Goal: Find specific page/section

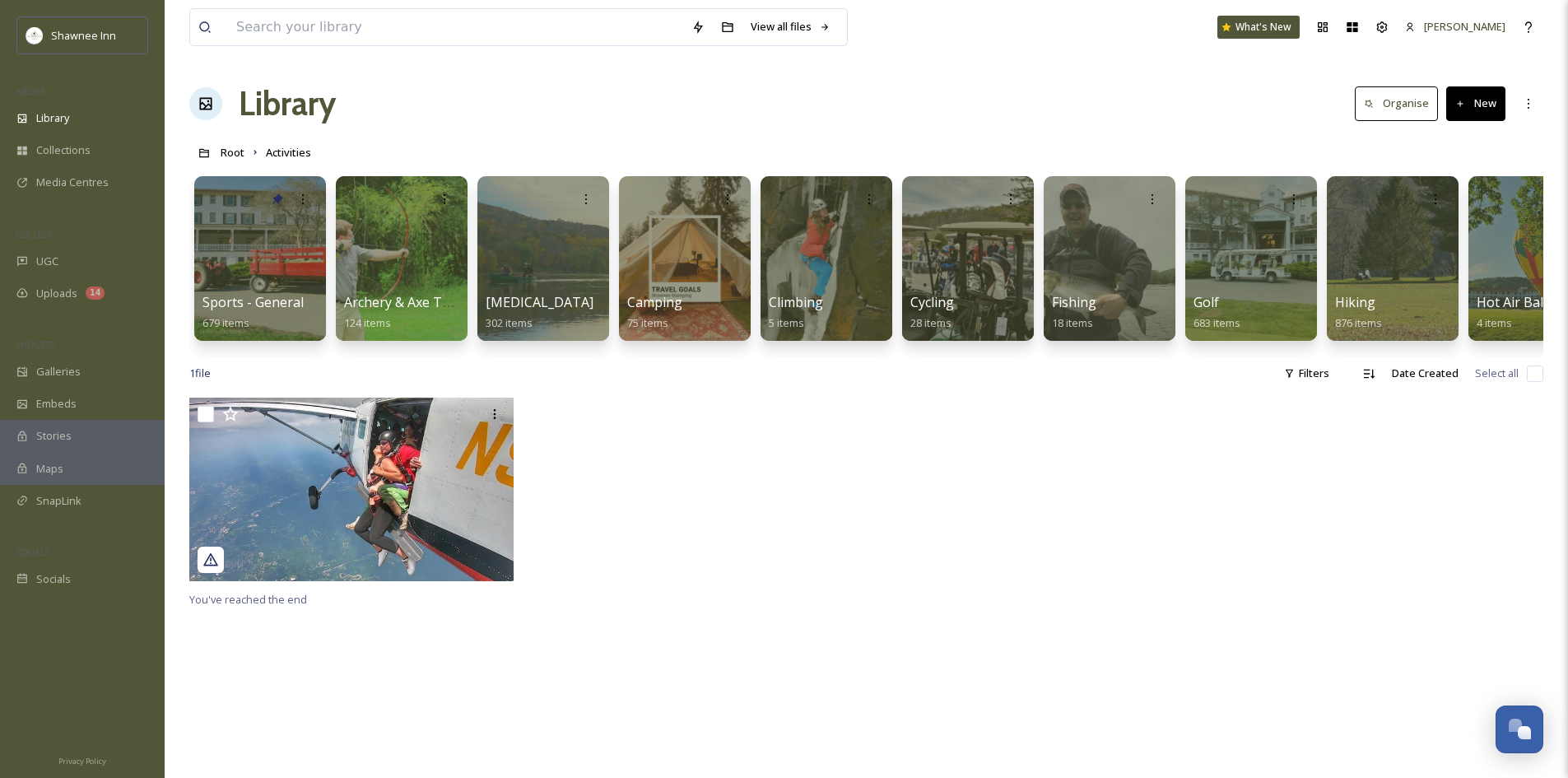
click at [907, 491] on div at bounding box center [1036, 493] width 333 height 192
click at [781, 28] on div "View all files" at bounding box center [790, 26] width 96 height 32
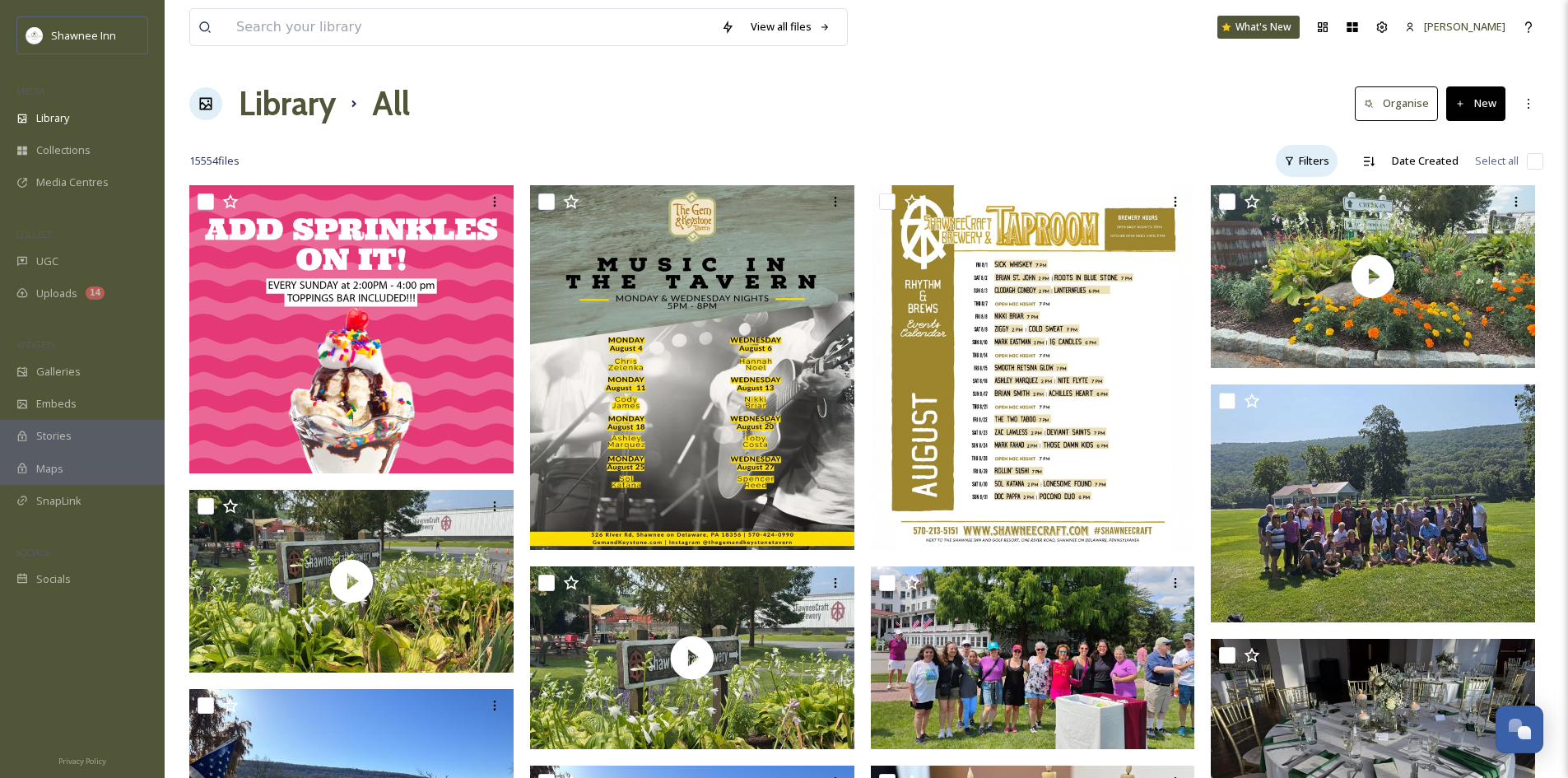
click at [1302, 166] on div "Filters" at bounding box center [1306, 161] width 62 height 32
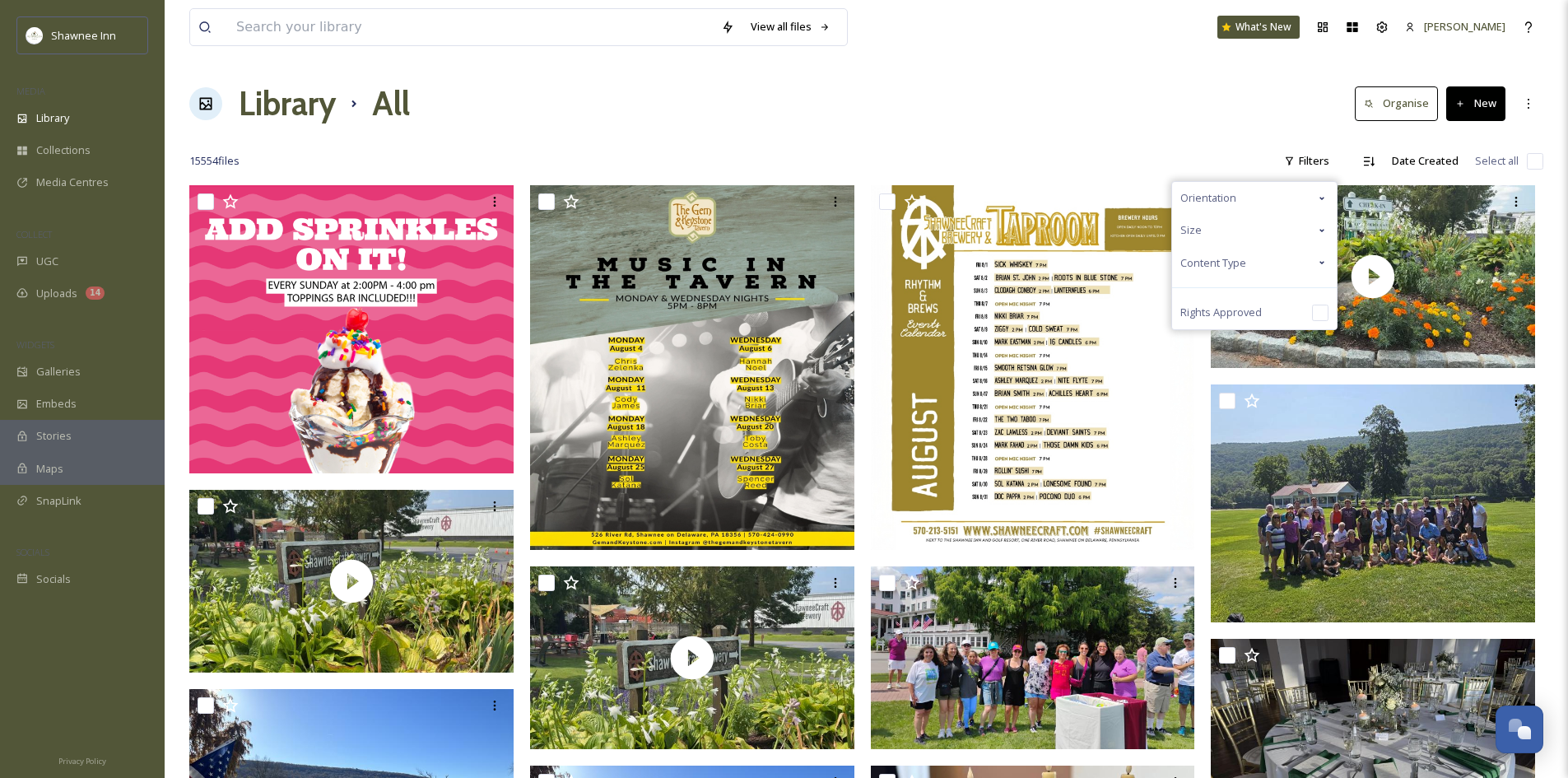
click at [1245, 264] on span "Content Type" at bounding box center [1213, 263] width 65 height 16
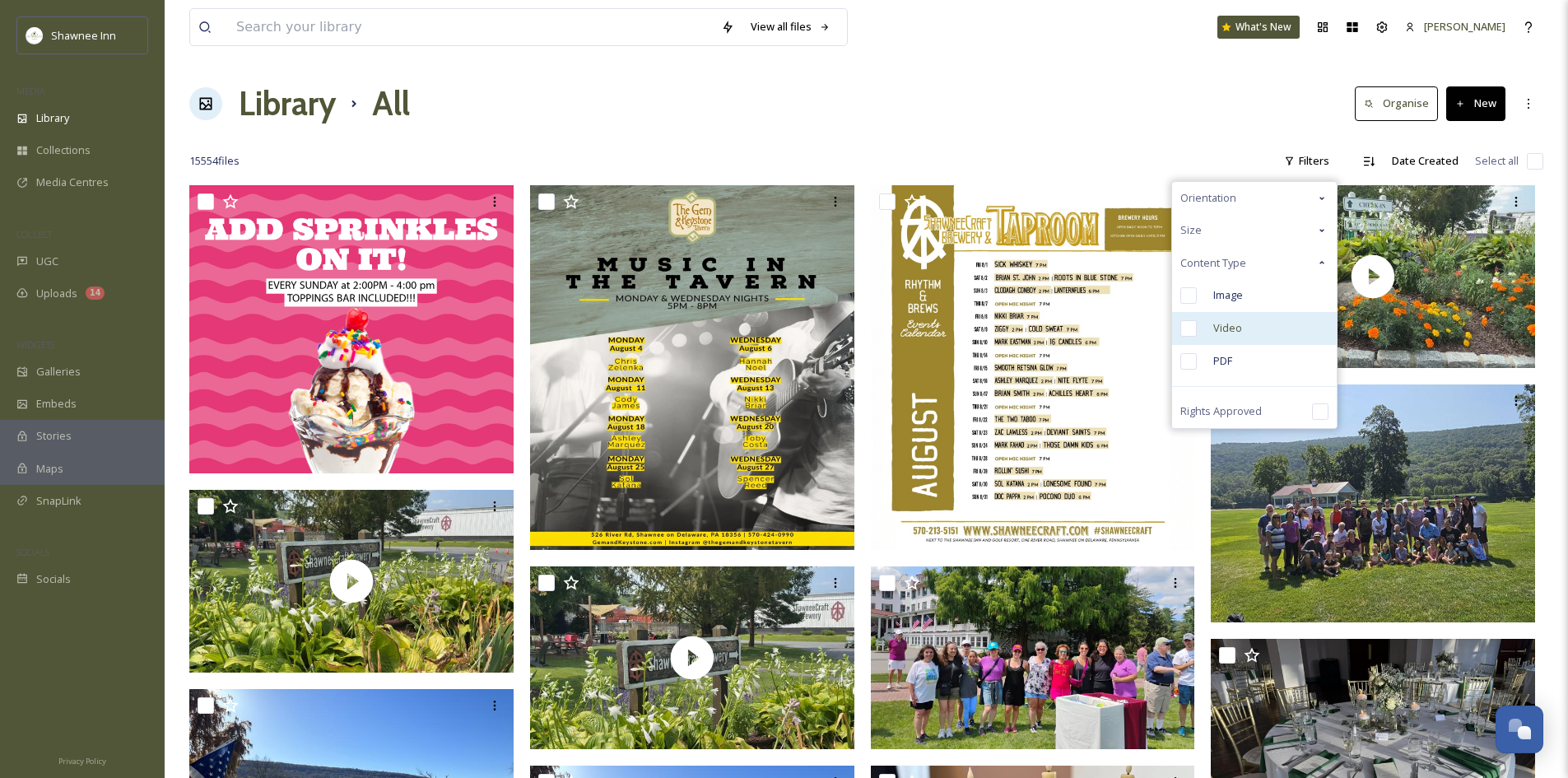
click at [1195, 330] on input "checkbox" at bounding box center [1188, 328] width 17 height 17
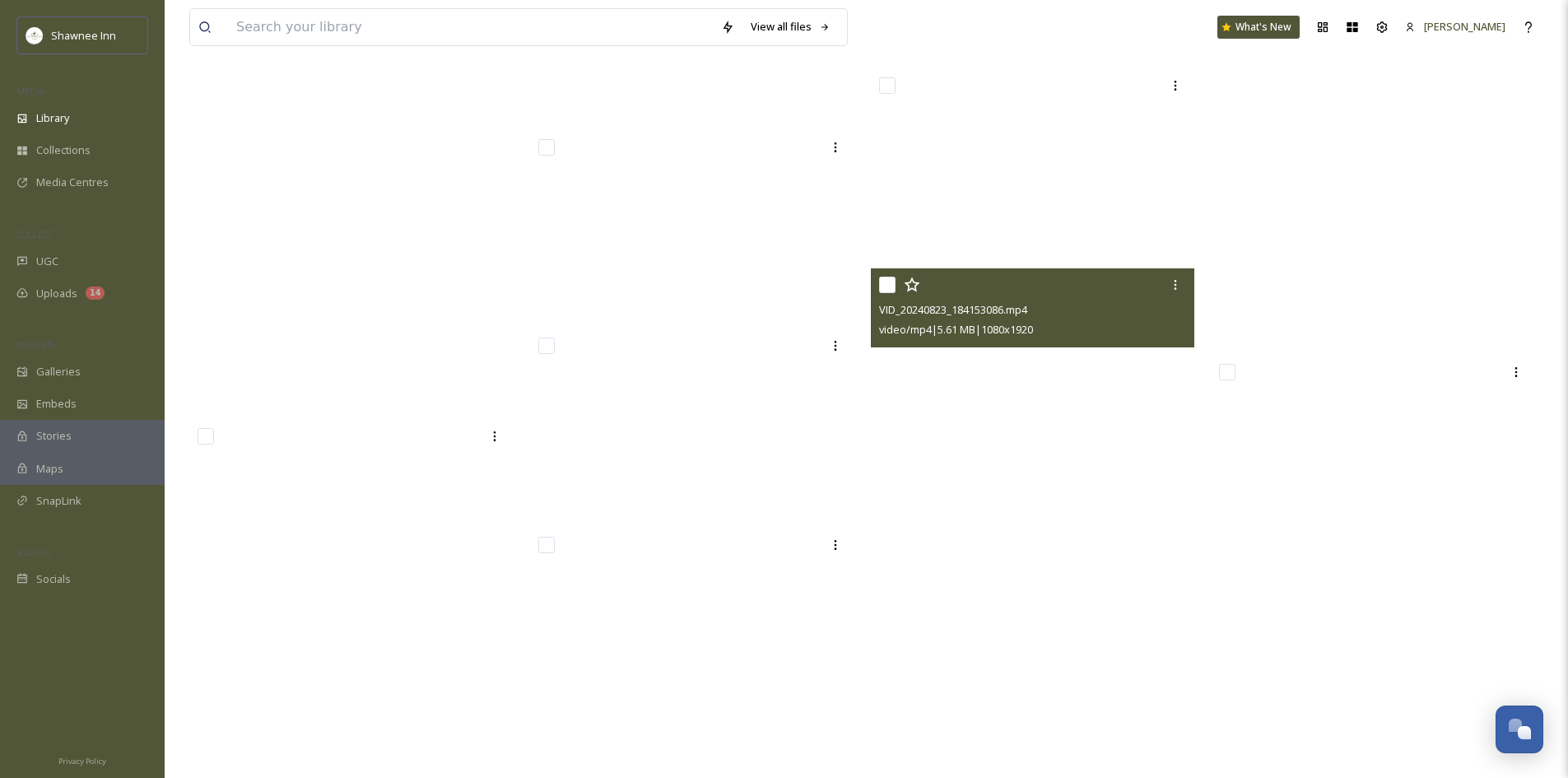
scroll to position [19507, 0]
